Goal: Task Accomplishment & Management: Use online tool/utility

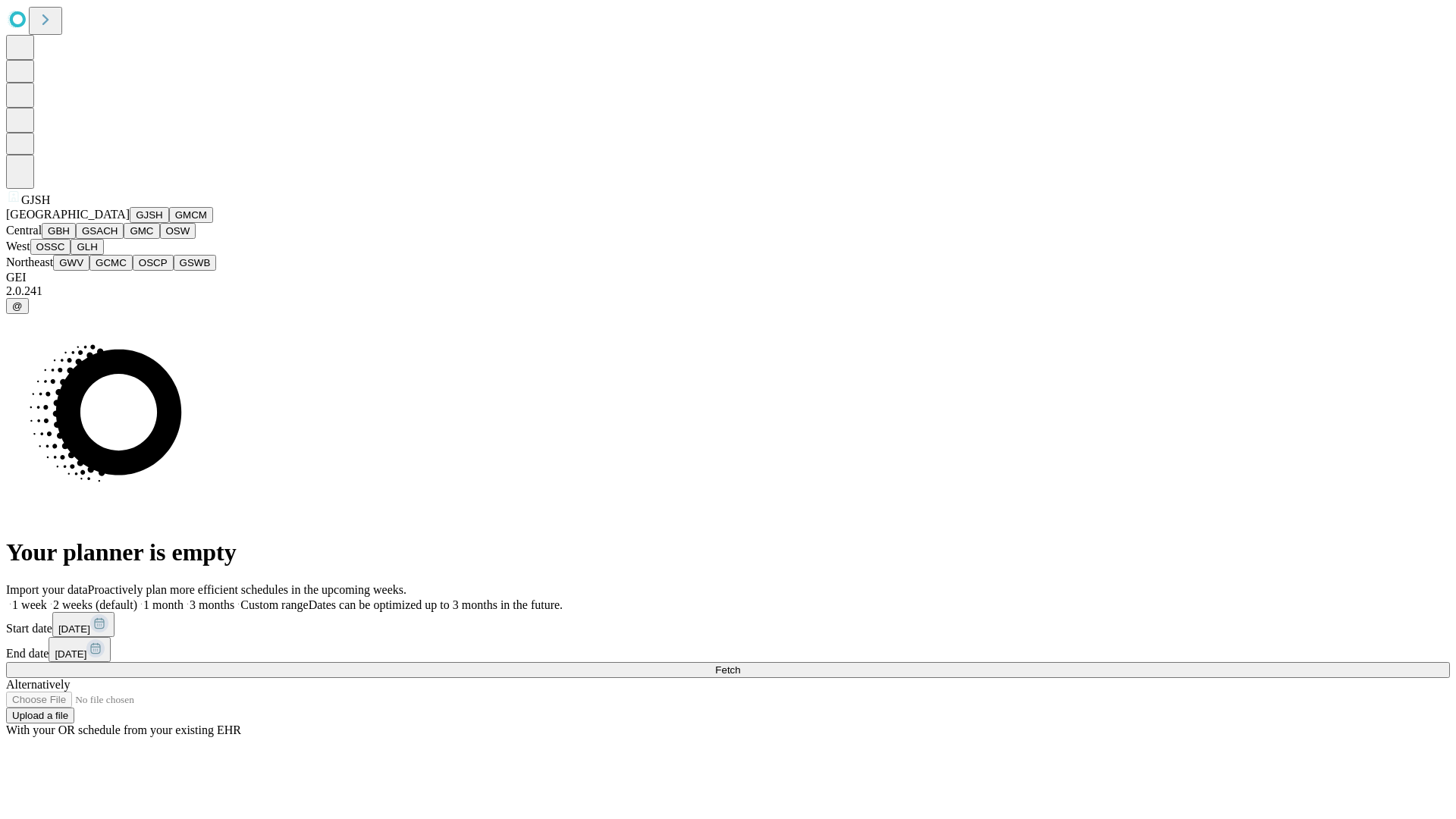
click at [130, 223] on button "GJSH" at bounding box center [150, 215] width 40 height 16
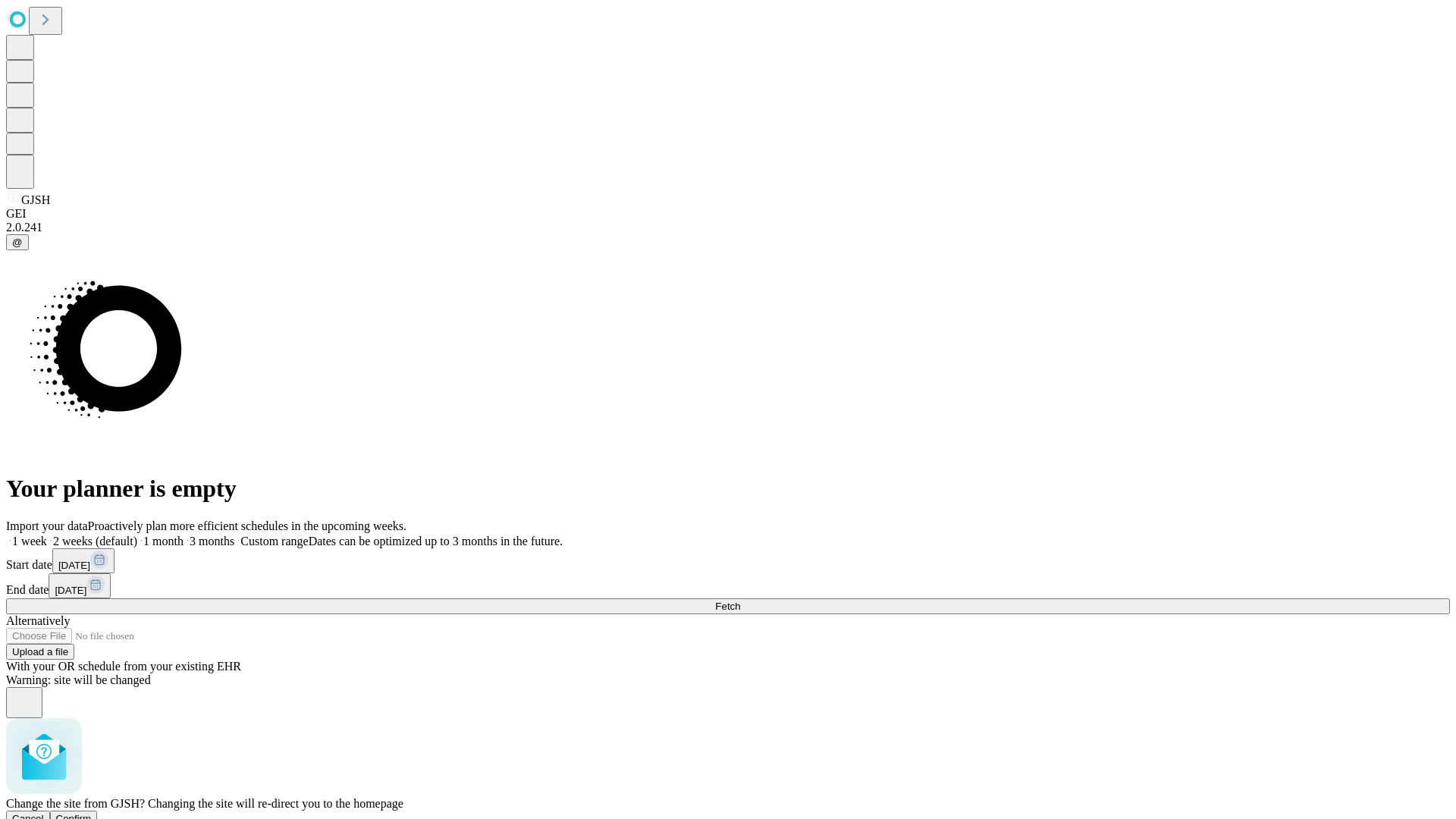
click at [92, 813] on span "Confirm" at bounding box center [74, 818] width 36 height 11
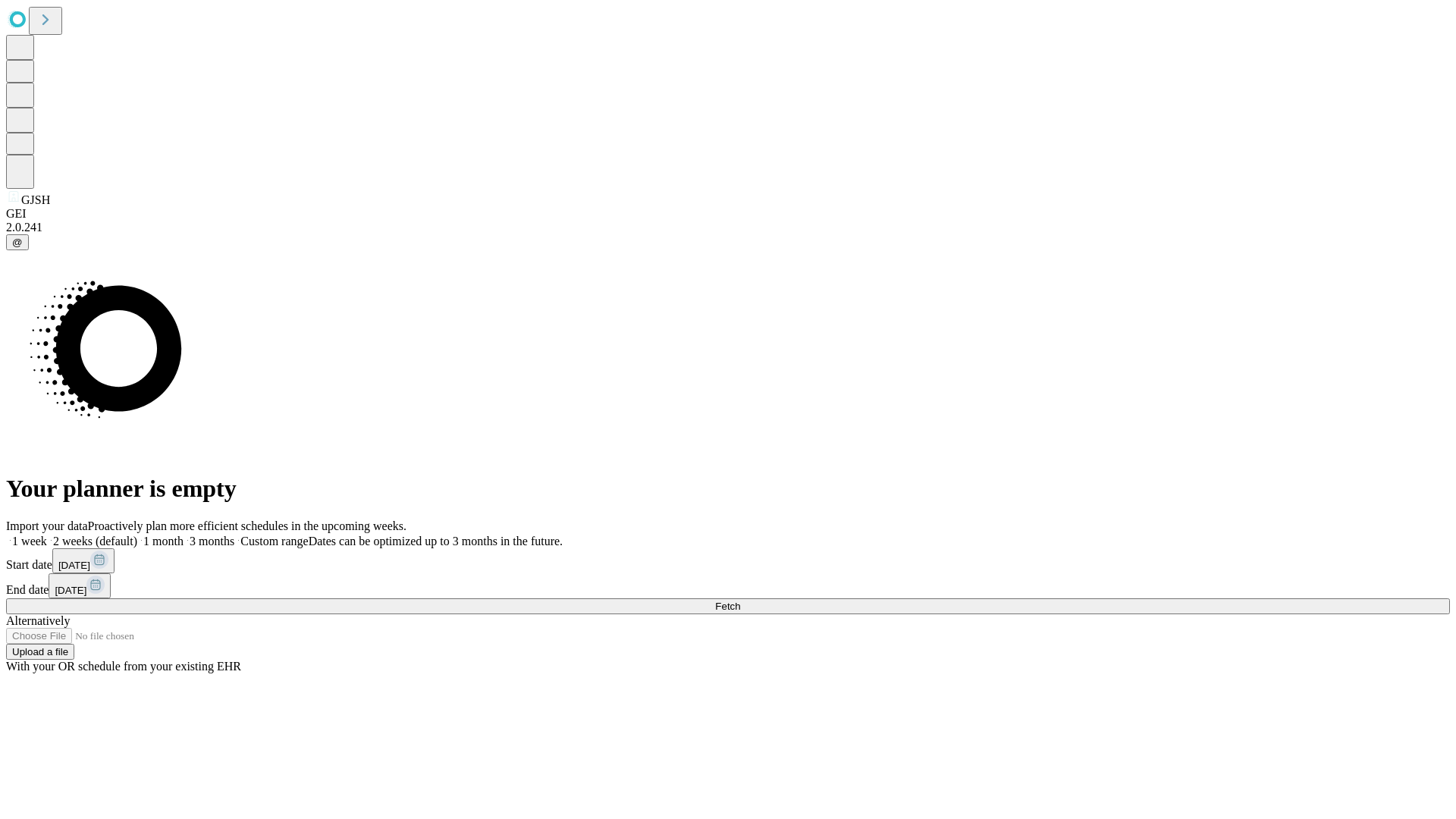
click at [184, 535] on label "1 month" at bounding box center [159, 541] width 46 height 13
click at [740, 601] on span "Fetch" at bounding box center [727, 606] width 25 height 11
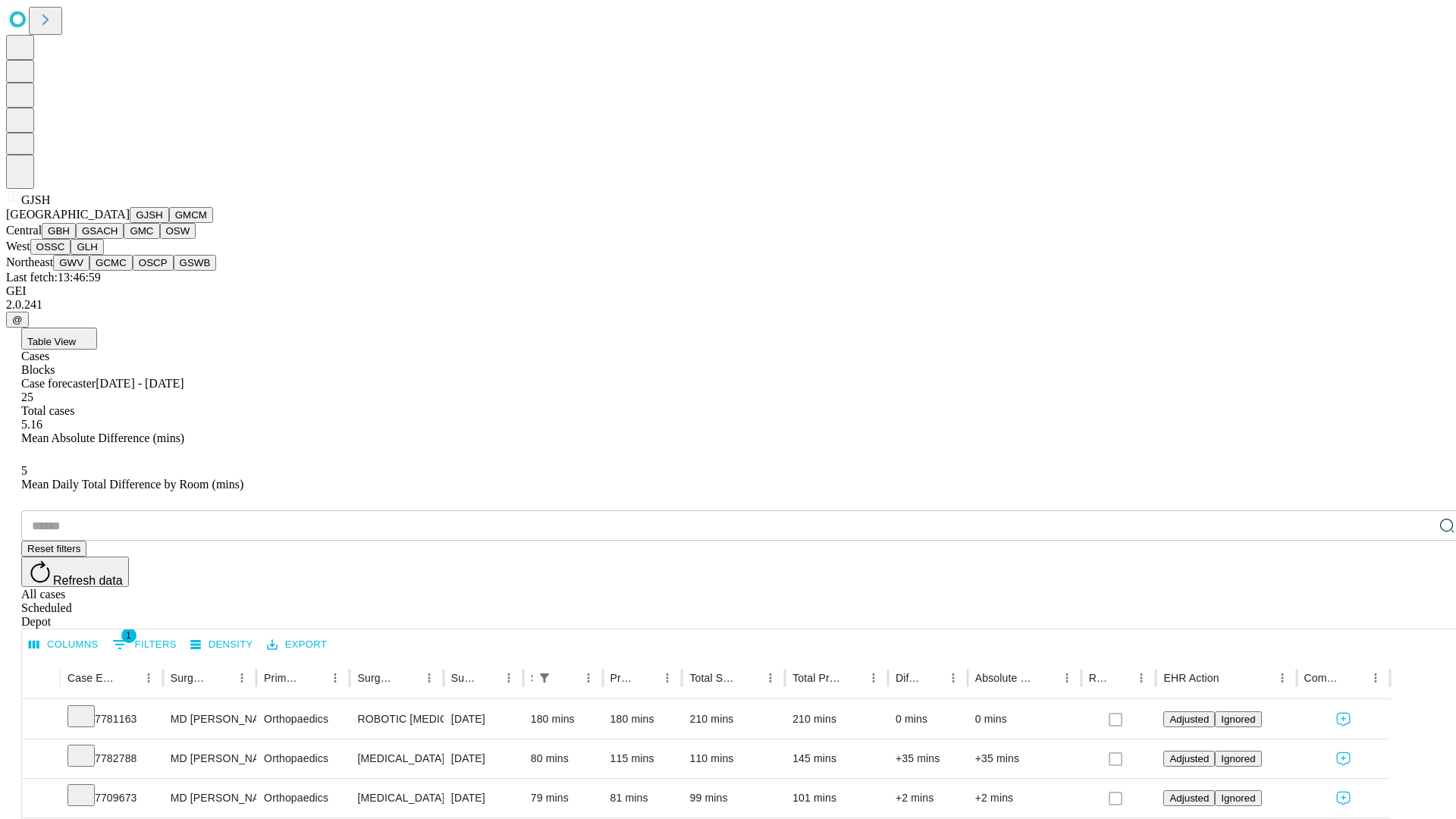
click at [169, 223] on button "GMCM" at bounding box center [191, 215] width 44 height 16
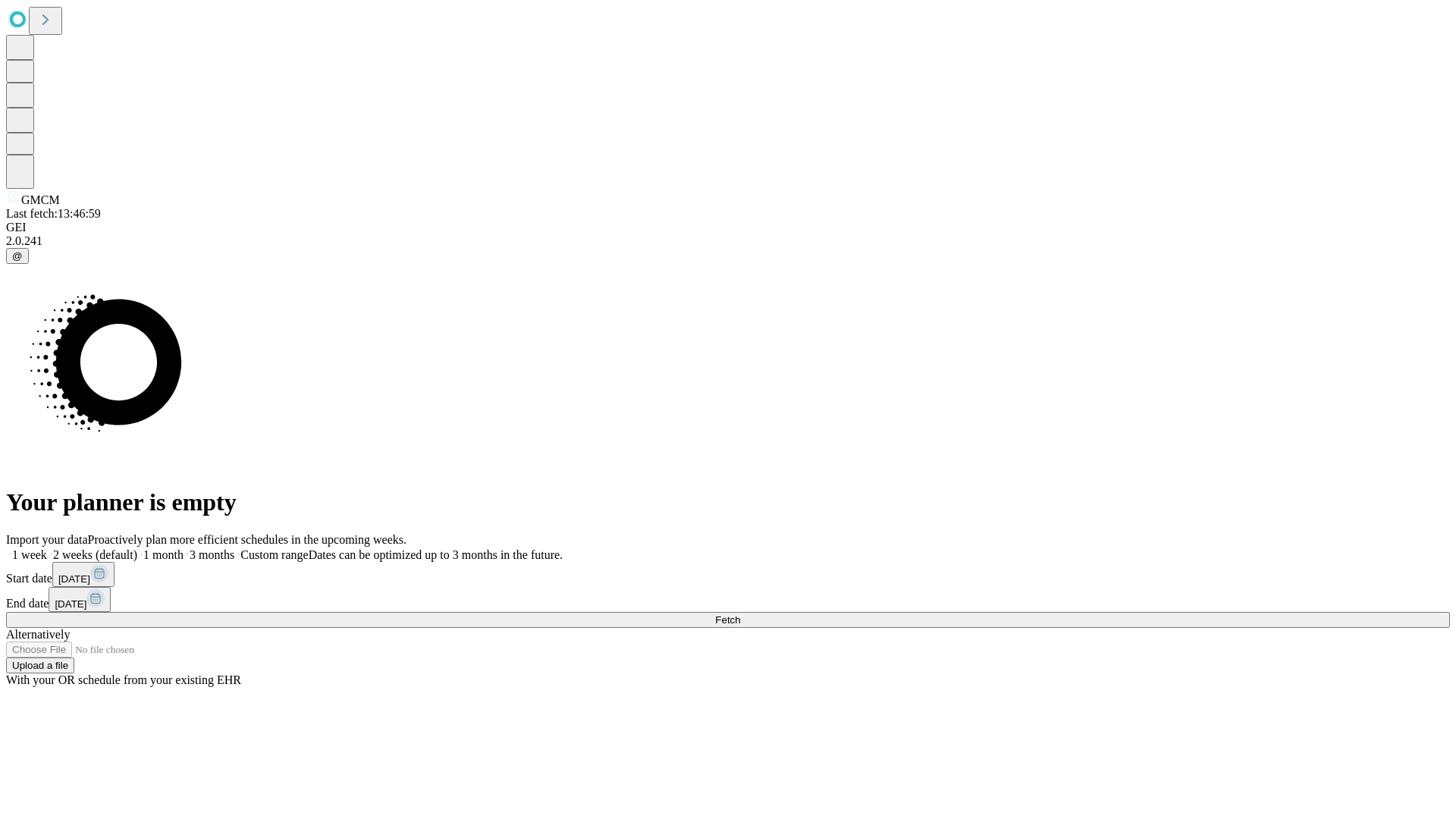
click at [184, 549] on label "1 month" at bounding box center [159, 555] width 46 height 13
click at [740, 614] on span "Fetch" at bounding box center [727, 620] width 25 height 11
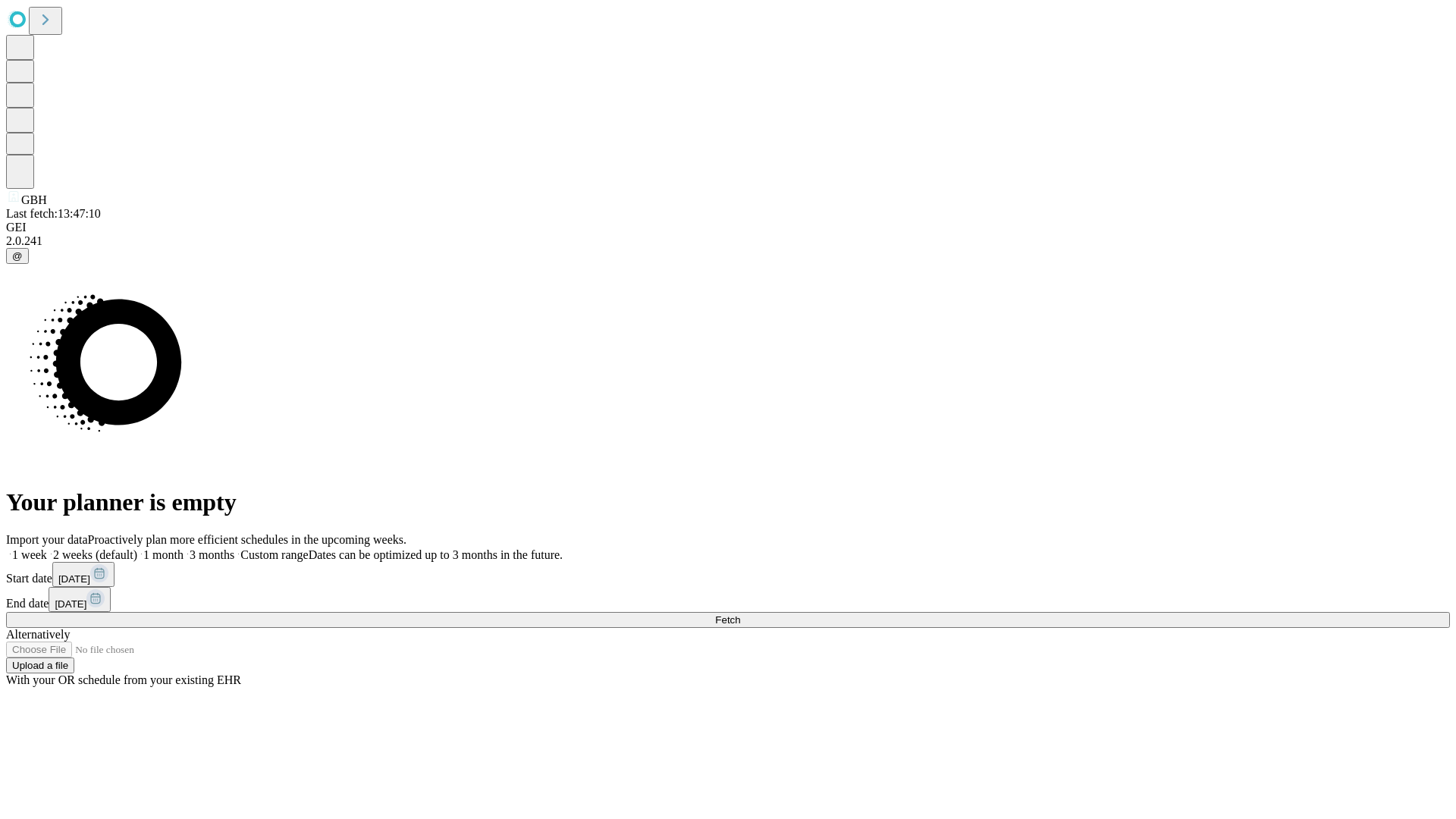
click at [184, 549] on label "1 month" at bounding box center [159, 555] width 46 height 13
click at [740, 614] on span "Fetch" at bounding box center [727, 620] width 25 height 11
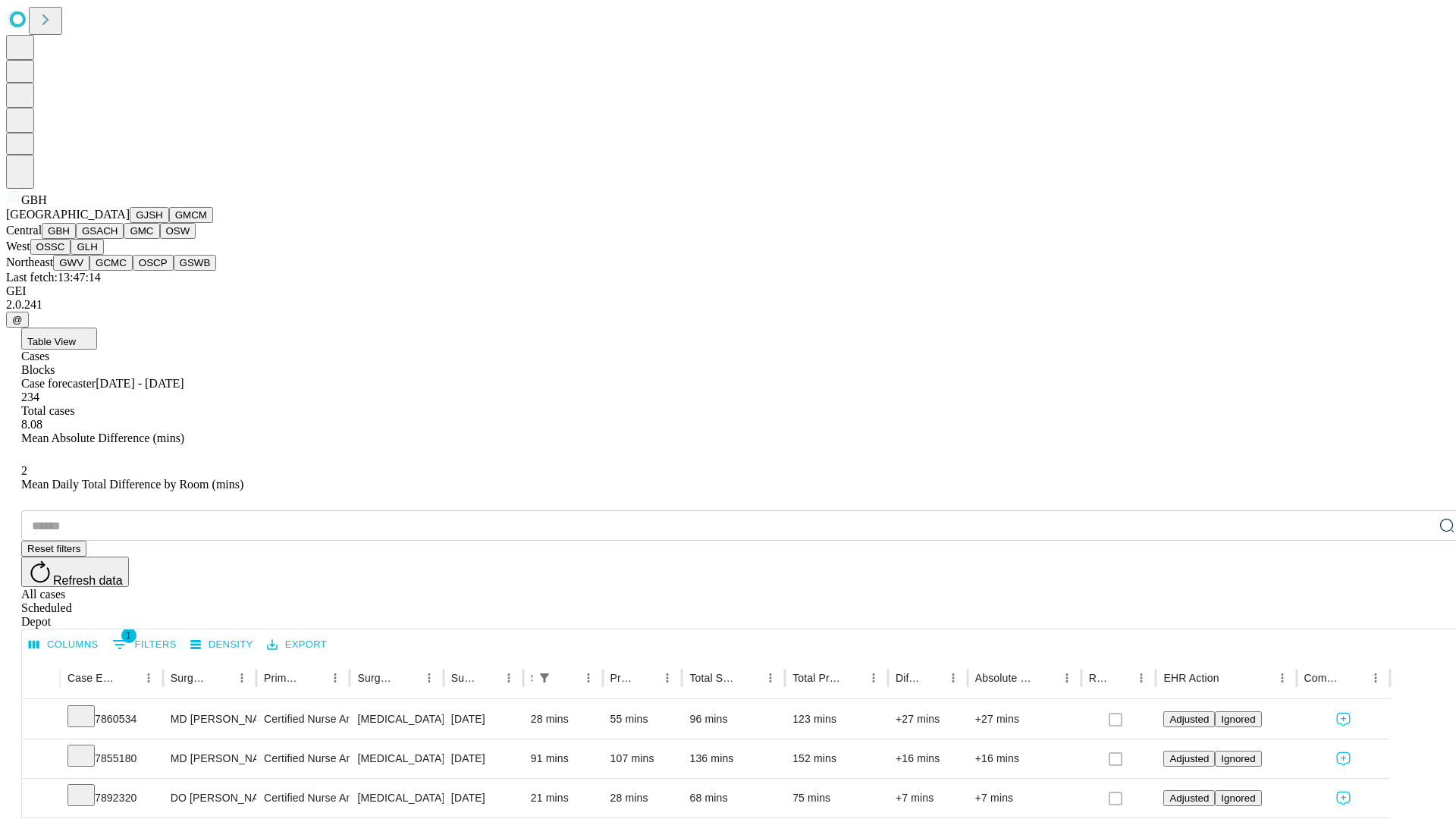
click at [118, 239] on button "GSACH" at bounding box center [100, 231] width 48 height 16
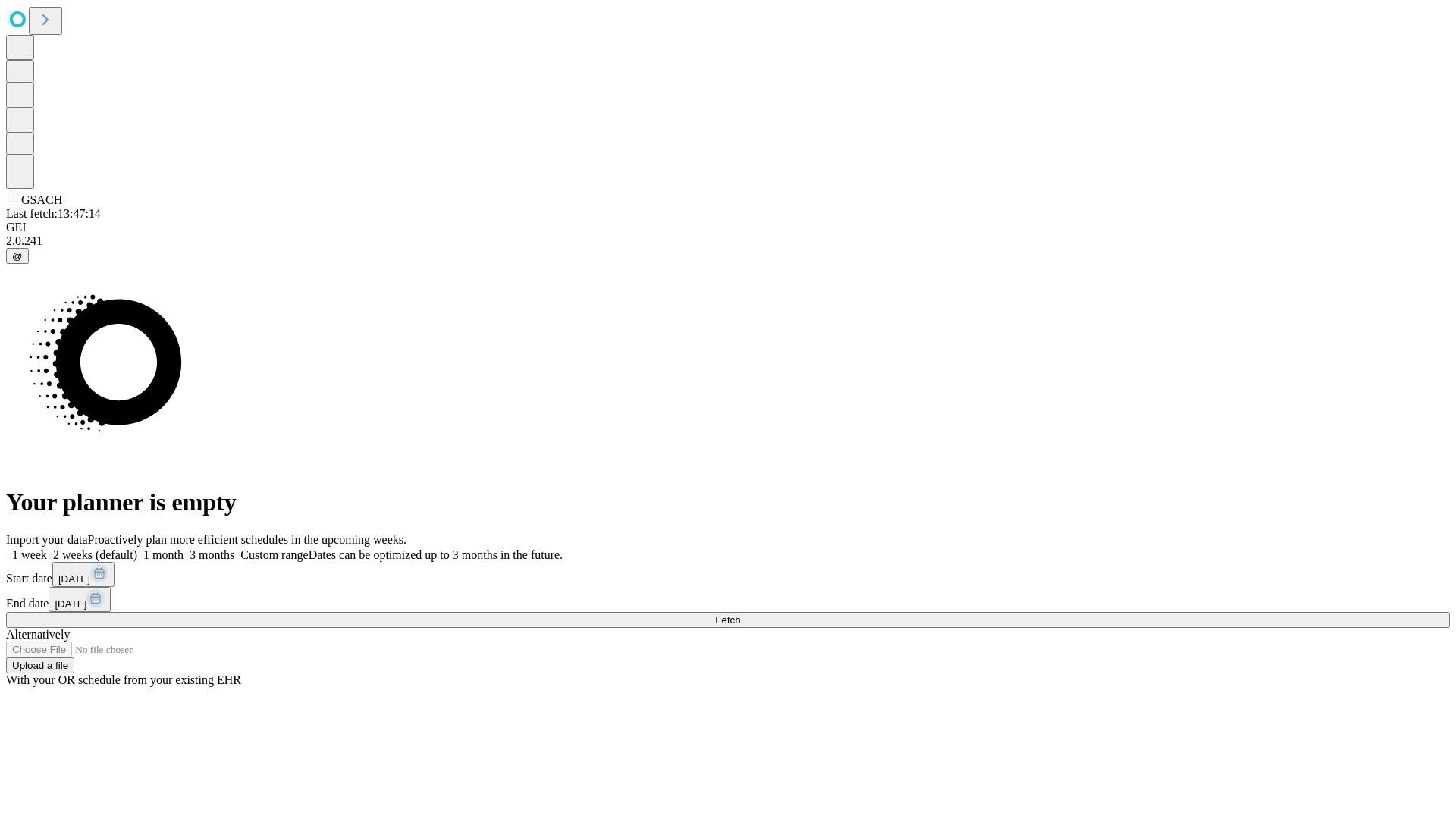
click at [184, 549] on label "1 month" at bounding box center [159, 555] width 46 height 13
click at [740, 614] on span "Fetch" at bounding box center [727, 620] width 25 height 11
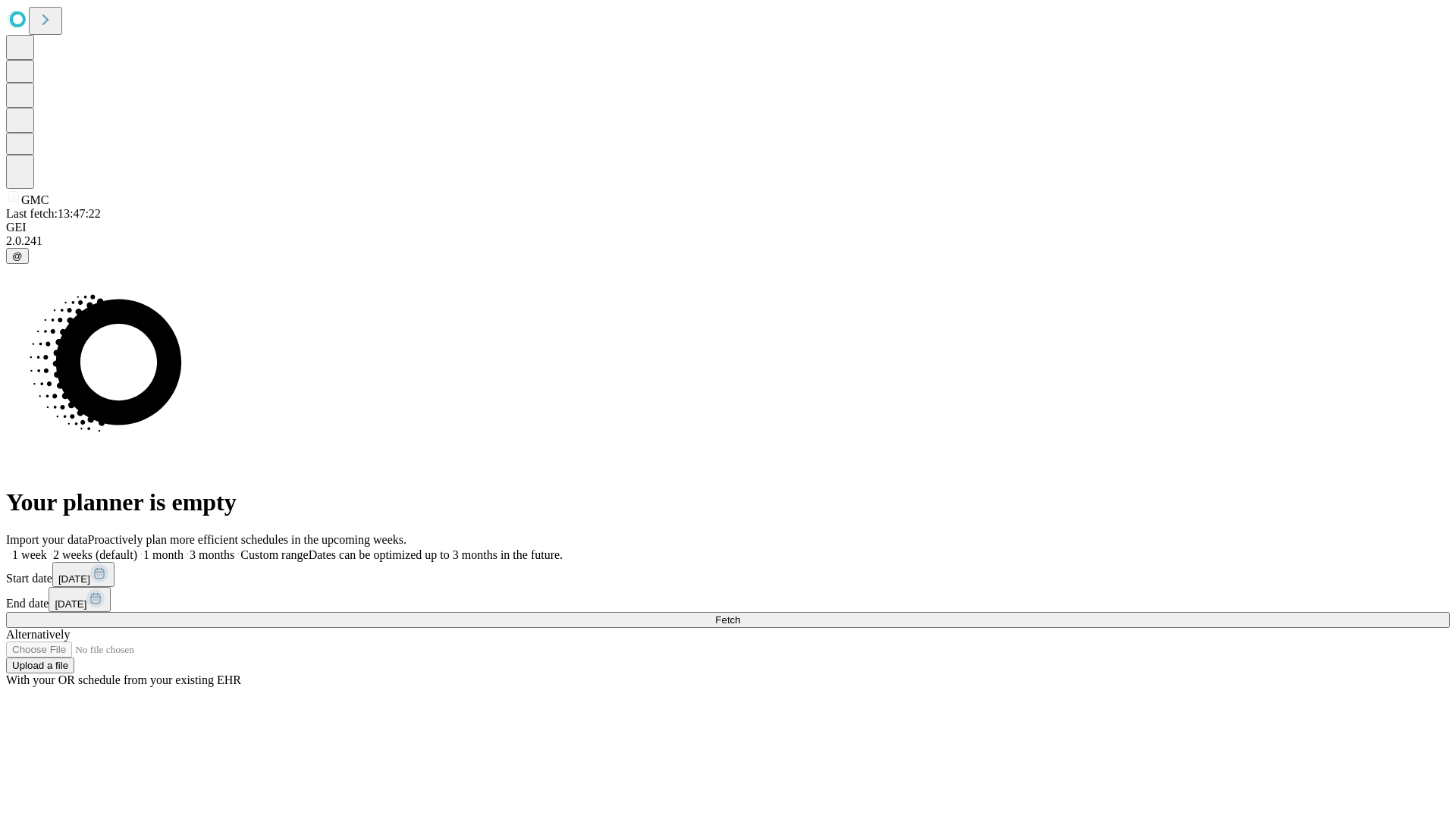
click at [740, 614] on span "Fetch" at bounding box center [727, 620] width 25 height 11
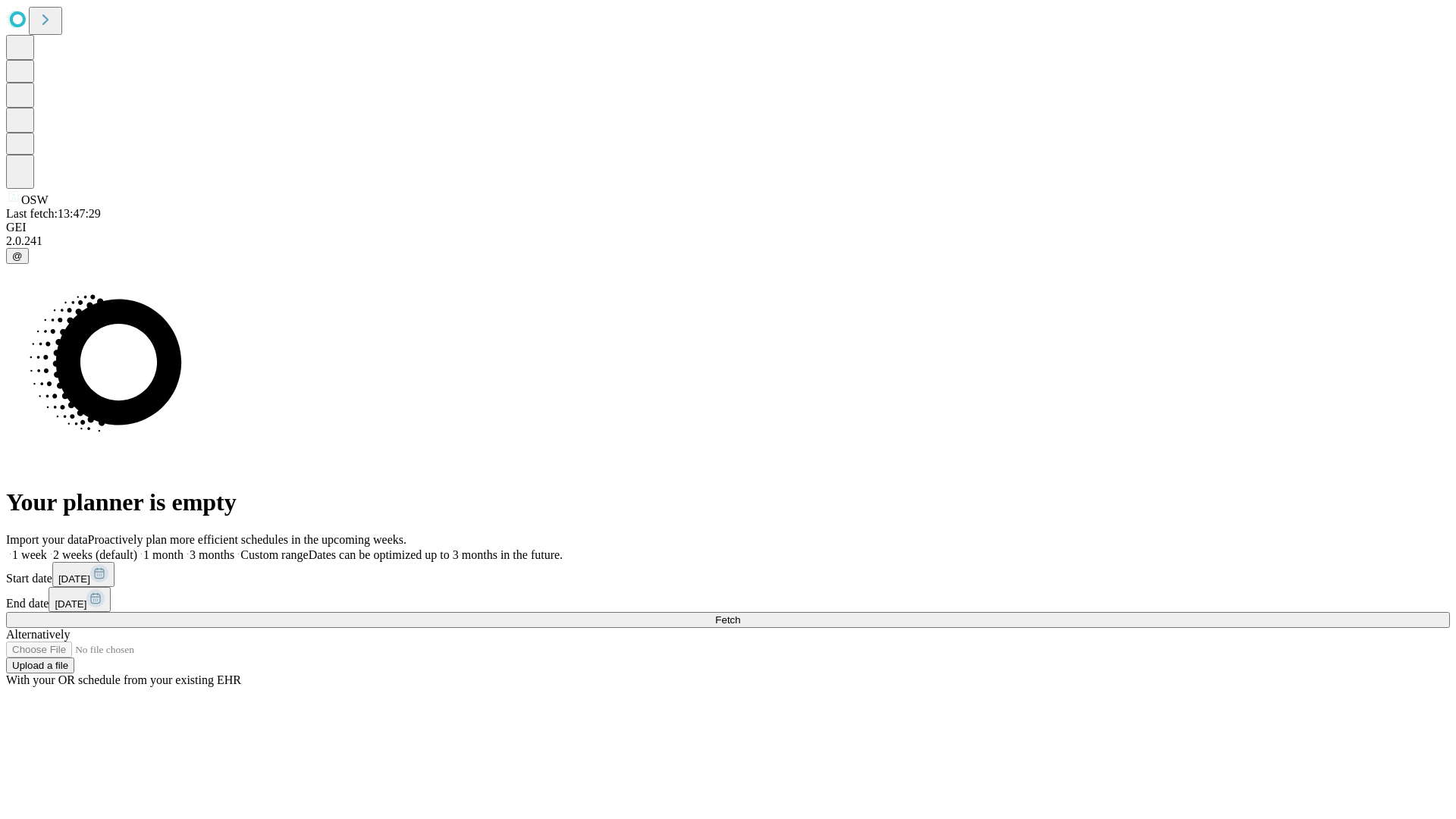
click at [184, 549] on label "1 month" at bounding box center [159, 555] width 46 height 13
click at [740, 614] on span "Fetch" at bounding box center [727, 620] width 25 height 11
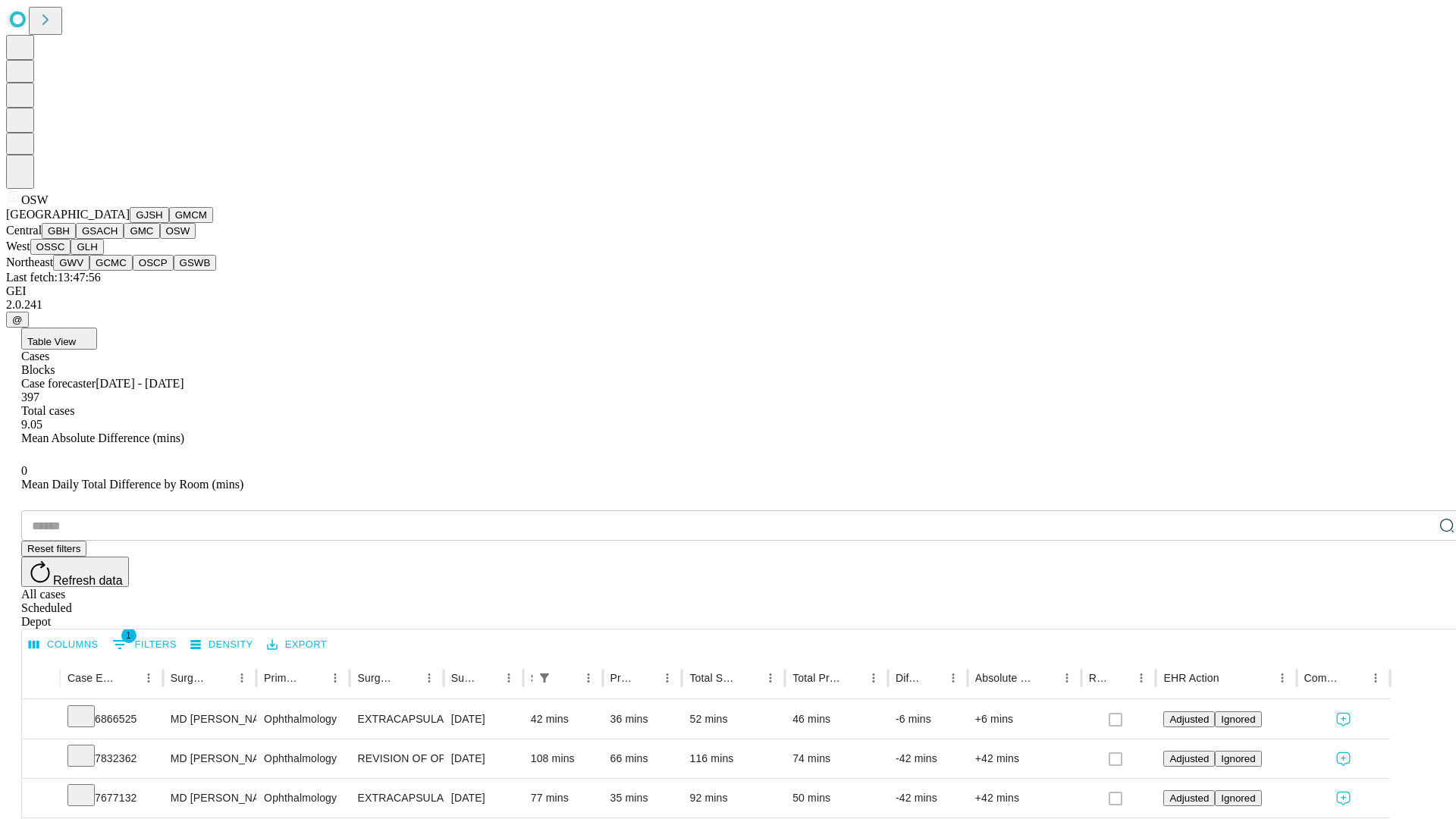
click at [71, 255] on button "OSSC" at bounding box center [50, 247] width 41 height 16
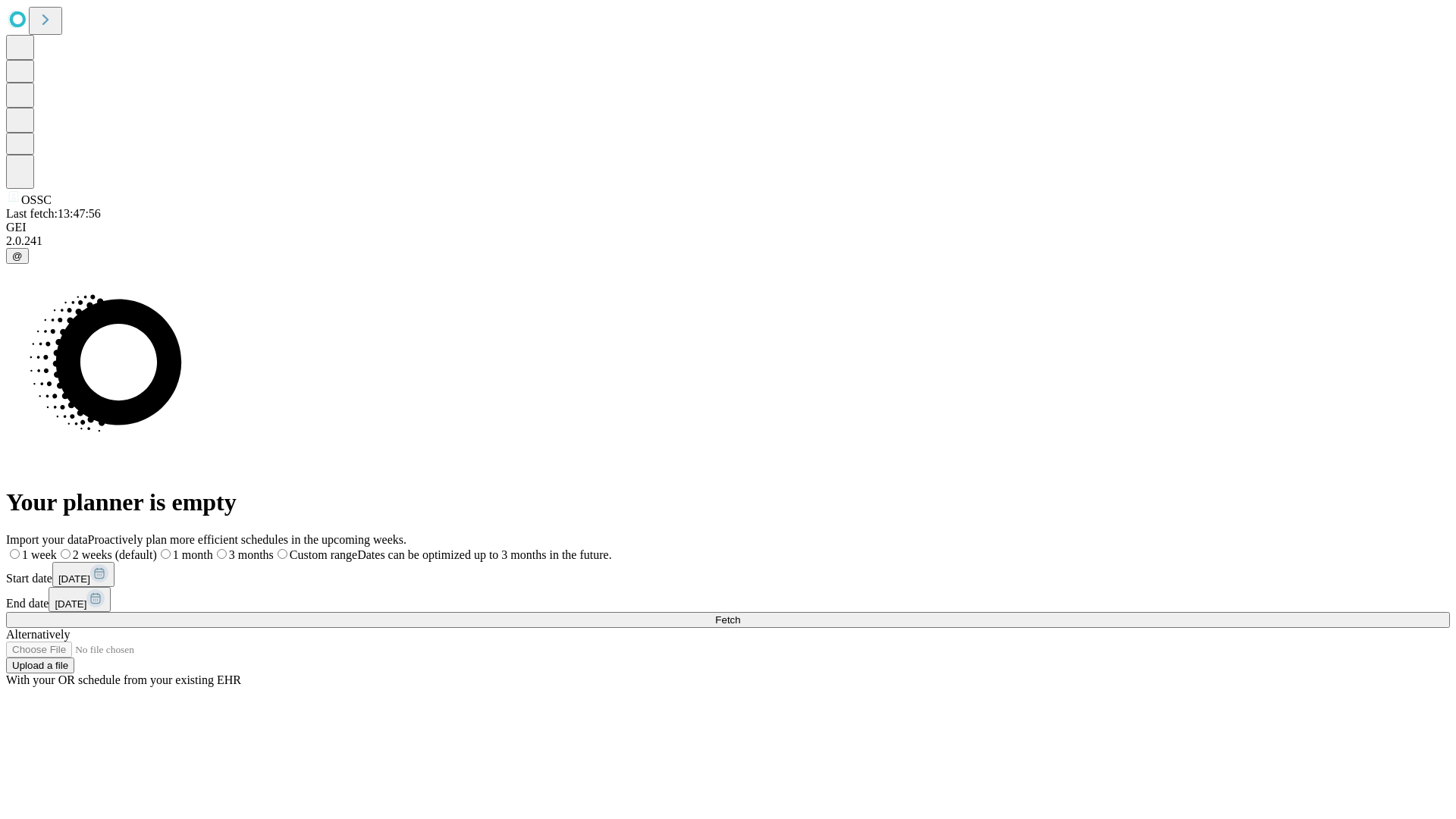
click at [213, 549] on label "1 month" at bounding box center [184, 555] width 56 height 13
click at [740, 614] on span "Fetch" at bounding box center [727, 620] width 25 height 11
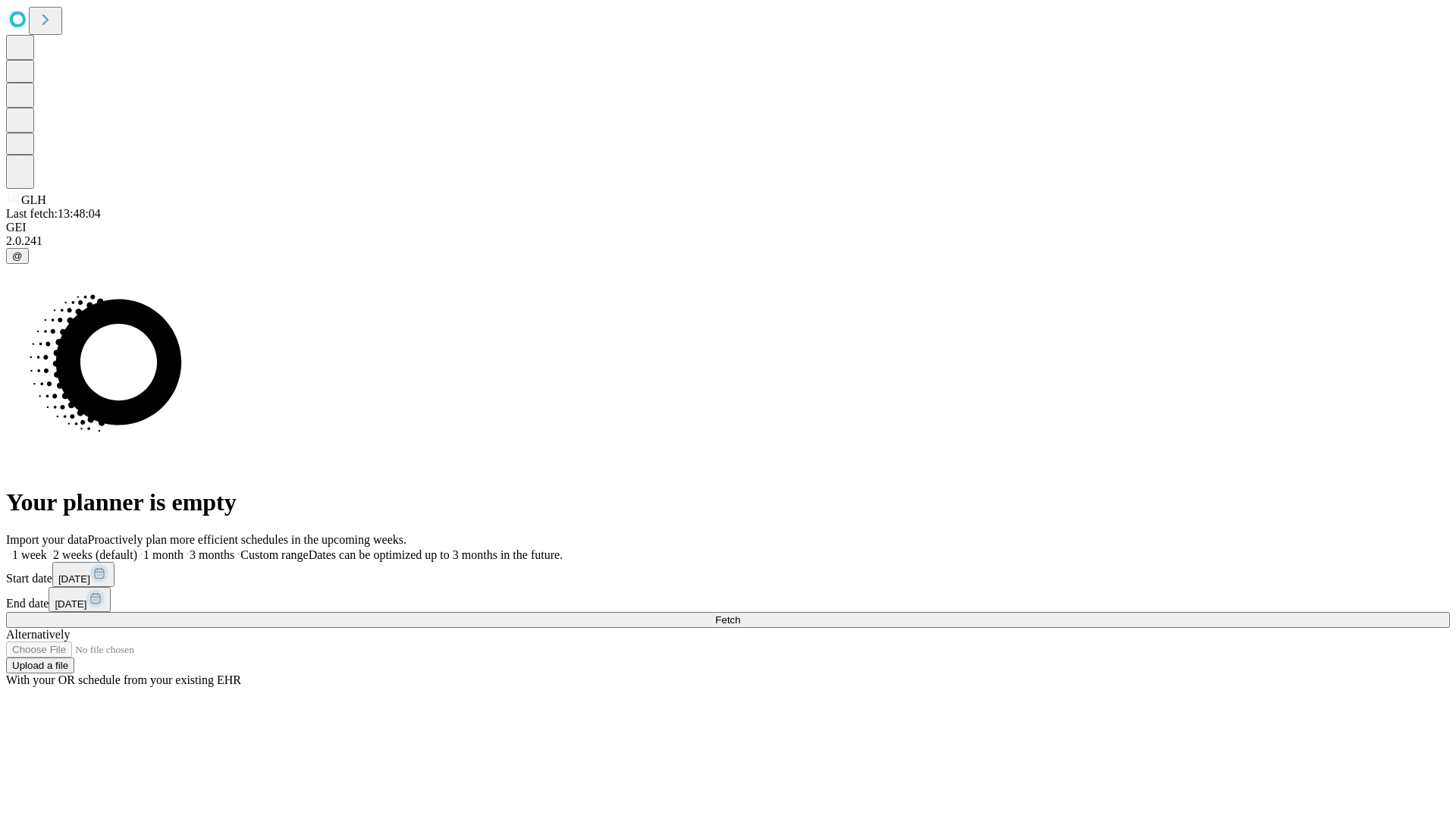
click at [184, 549] on label "1 month" at bounding box center [159, 555] width 46 height 13
click at [740, 614] on span "Fetch" at bounding box center [727, 620] width 25 height 11
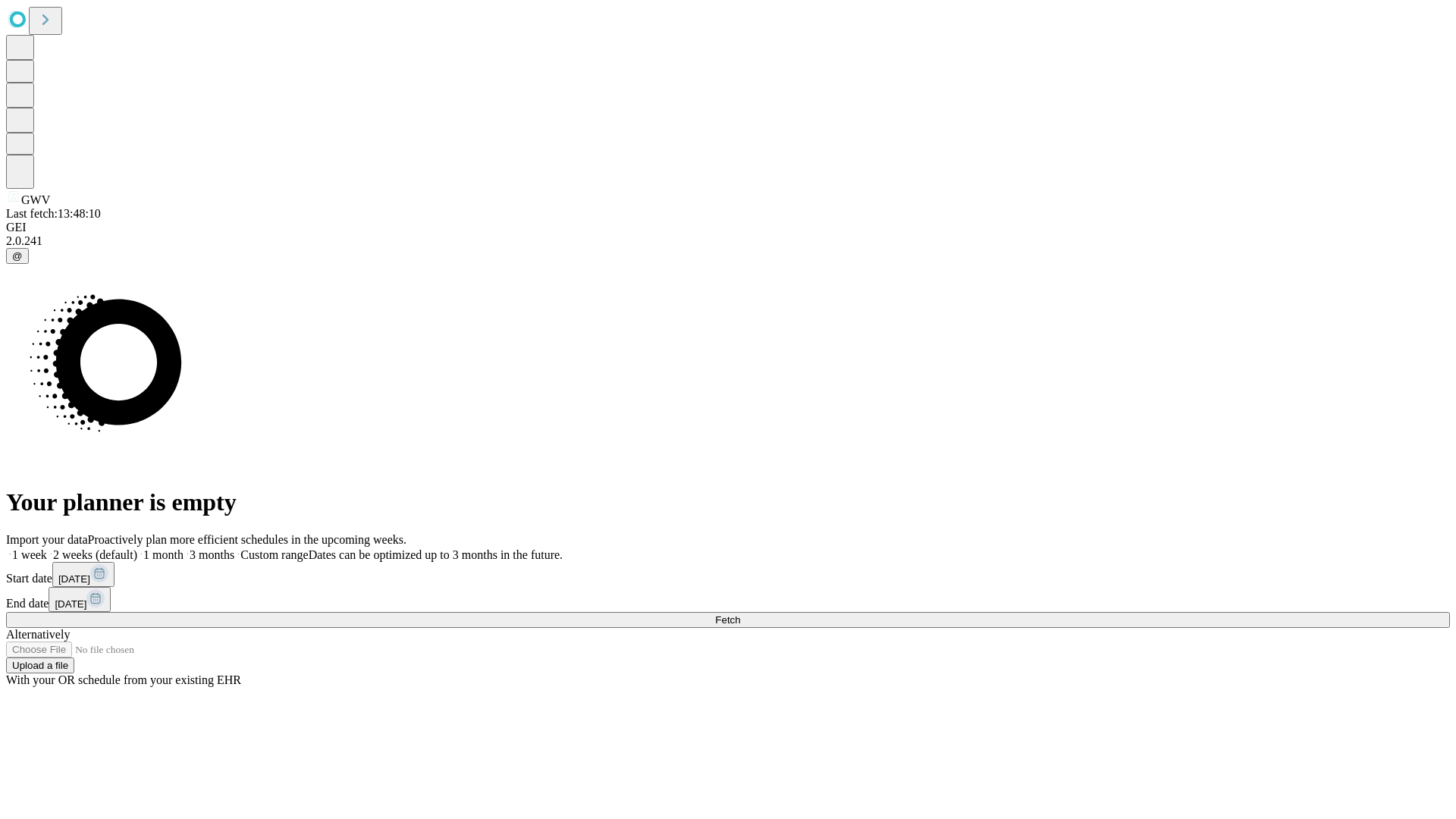
click at [184, 549] on label "1 month" at bounding box center [159, 555] width 46 height 13
click at [740, 614] on span "Fetch" at bounding box center [727, 620] width 25 height 11
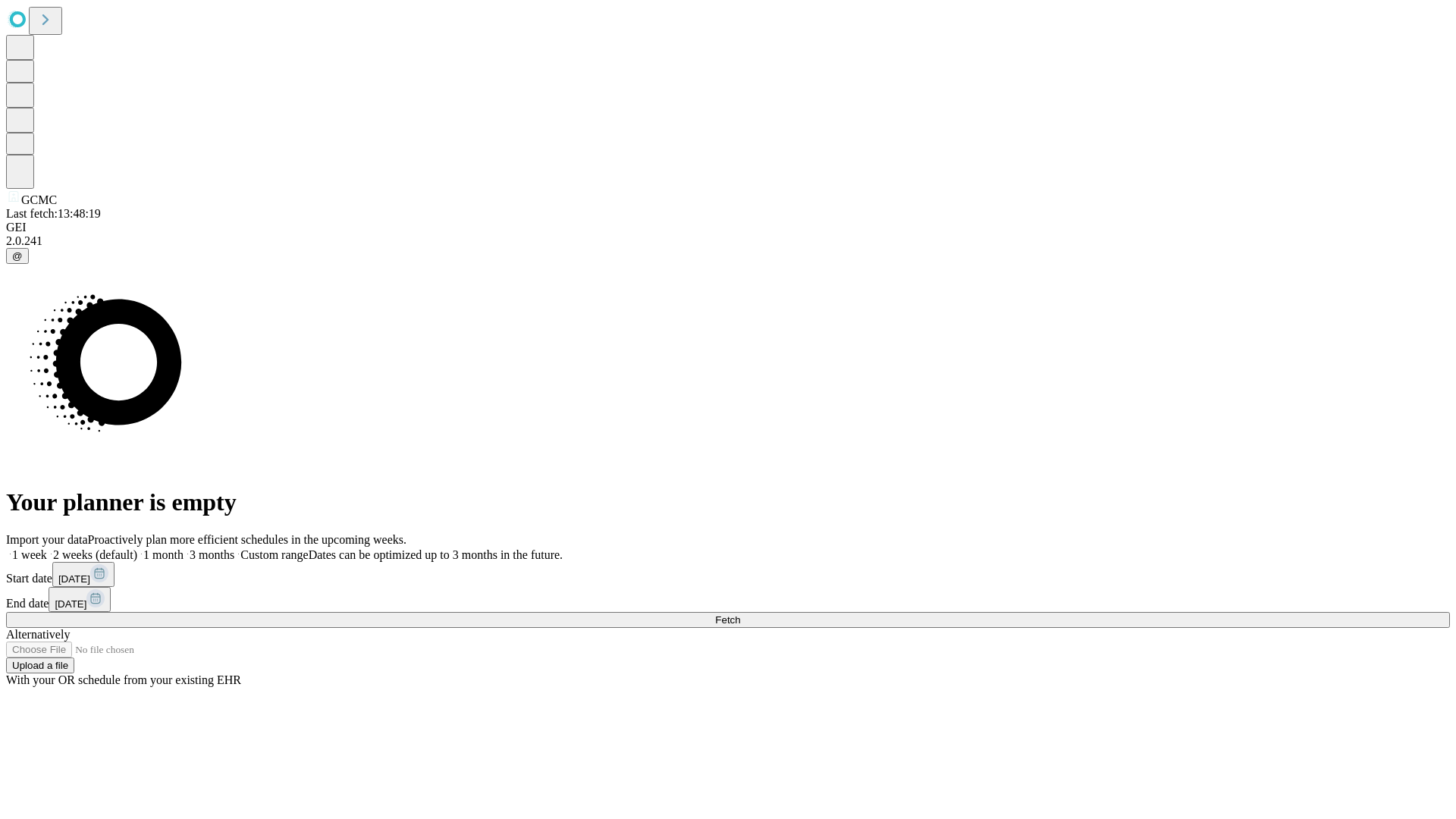
click at [184, 549] on label "1 month" at bounding box center [159, 555] width 46 height 13
click at [740, 614] on span "Fetch" at bounding box center [727, 620] width 25 height 11
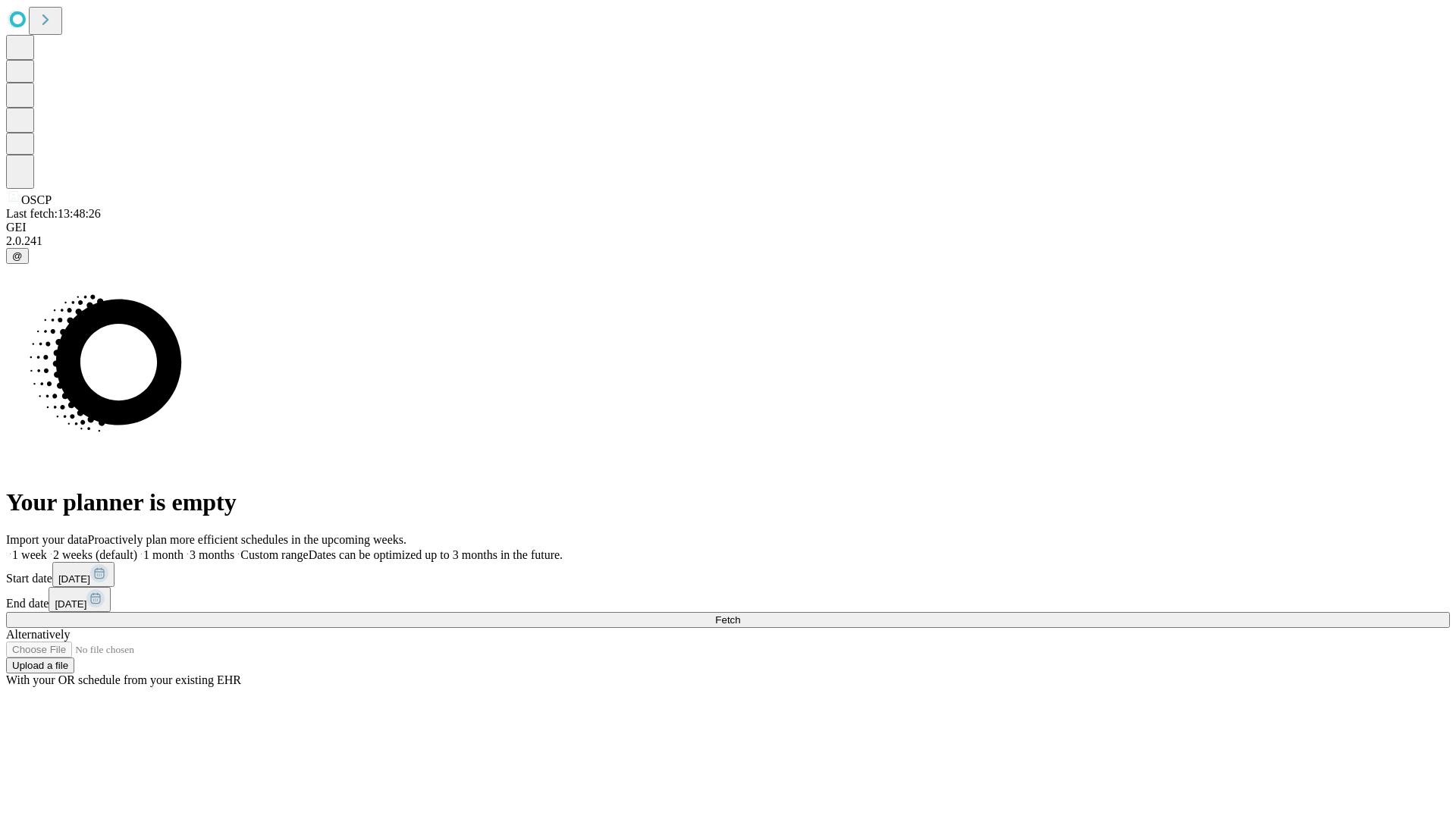
click at [184, 549] on label "1 month" at bounding box center [159, 555] width 46 height 13
click at [740, 614] on span "Fetch" at bounding box center [727, 620] width 25 height 11
